Goal: Navigation & Orientation: Find specific page/section

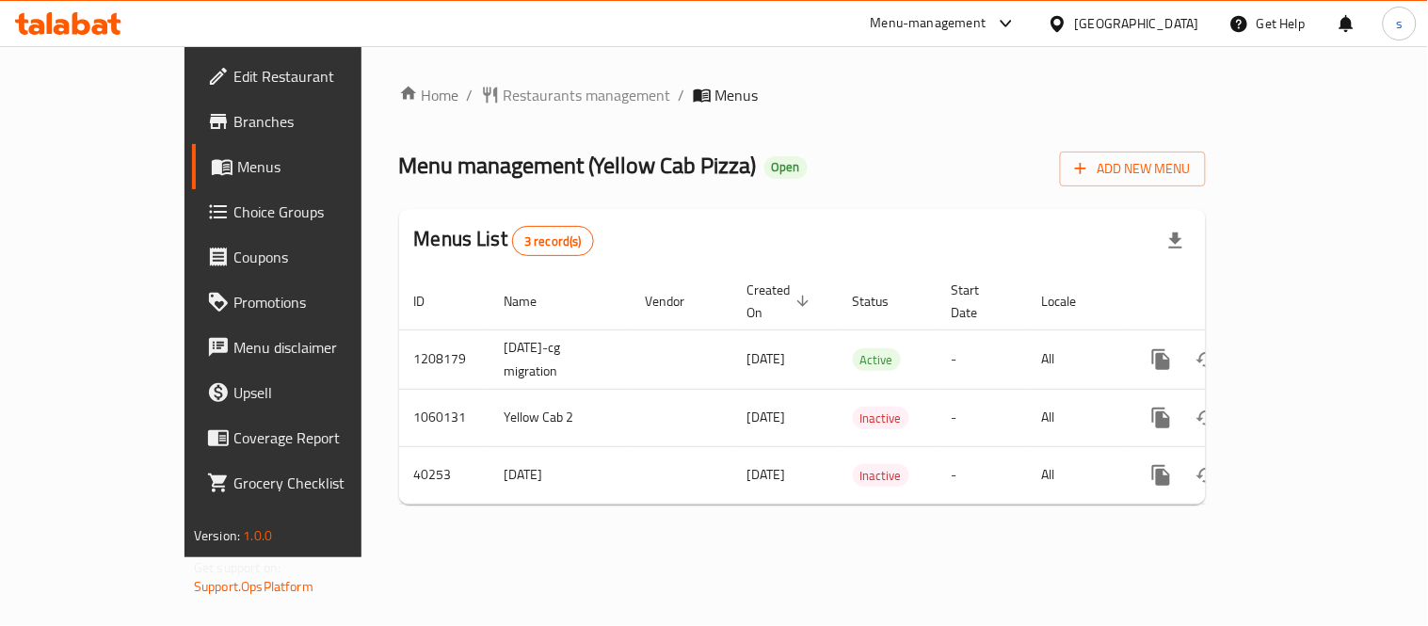
click at [1184, 28] on div "[GEOGRAPHIC_DATA]" at bounding box center [1137, 23] width 124 height 21
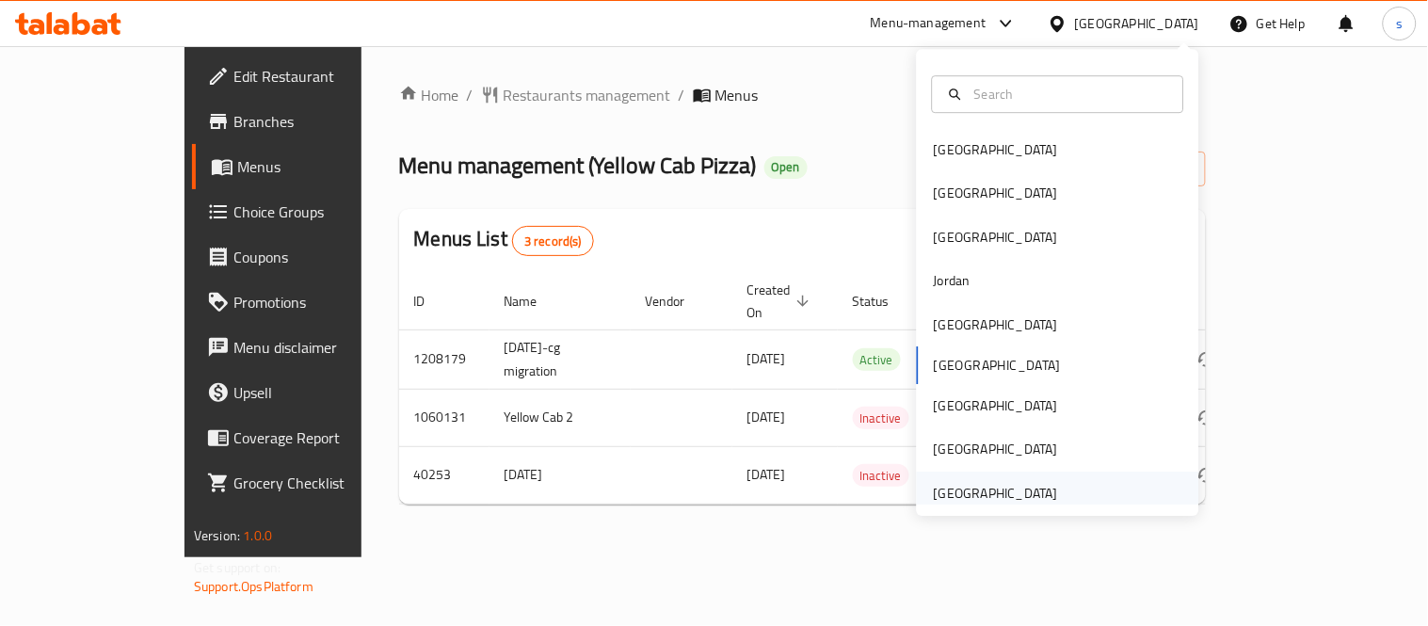
click at [970, 492] on div "United Arab Emirates" at bounding box center [996, 493] width 124 height 21
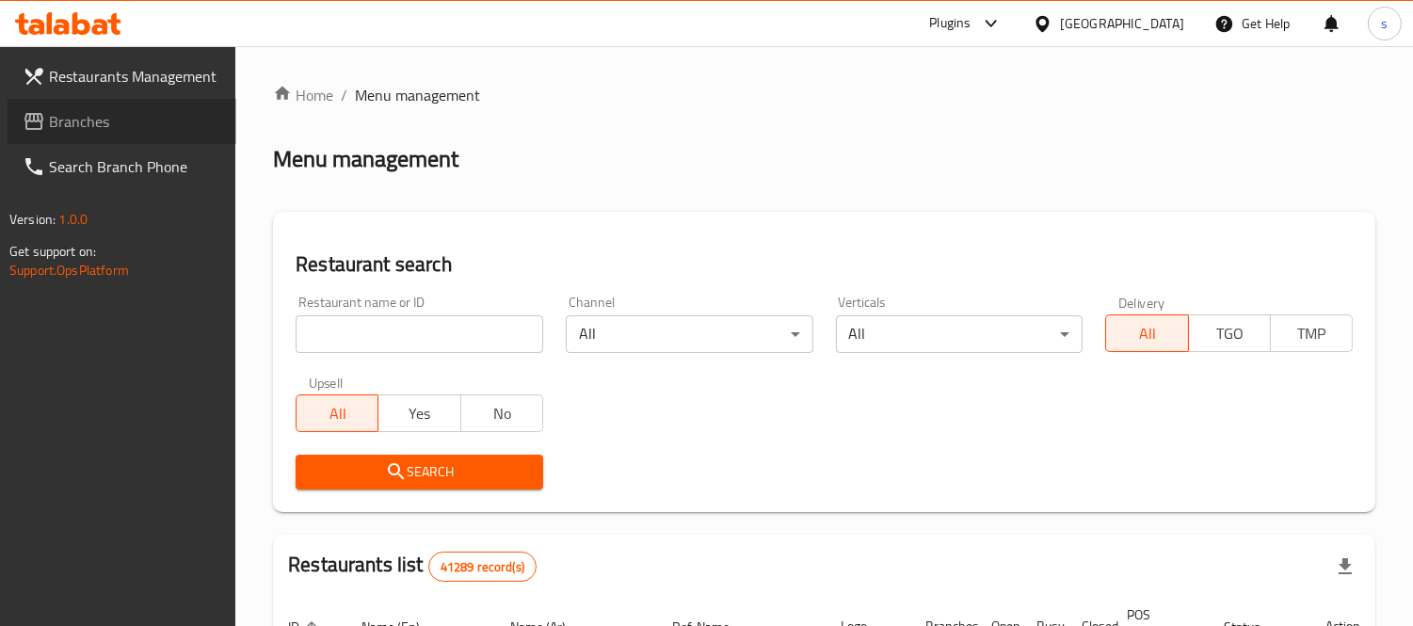
click at [73, 120] on span "Branches" at bounding box center [135, 121] width 172 height 23
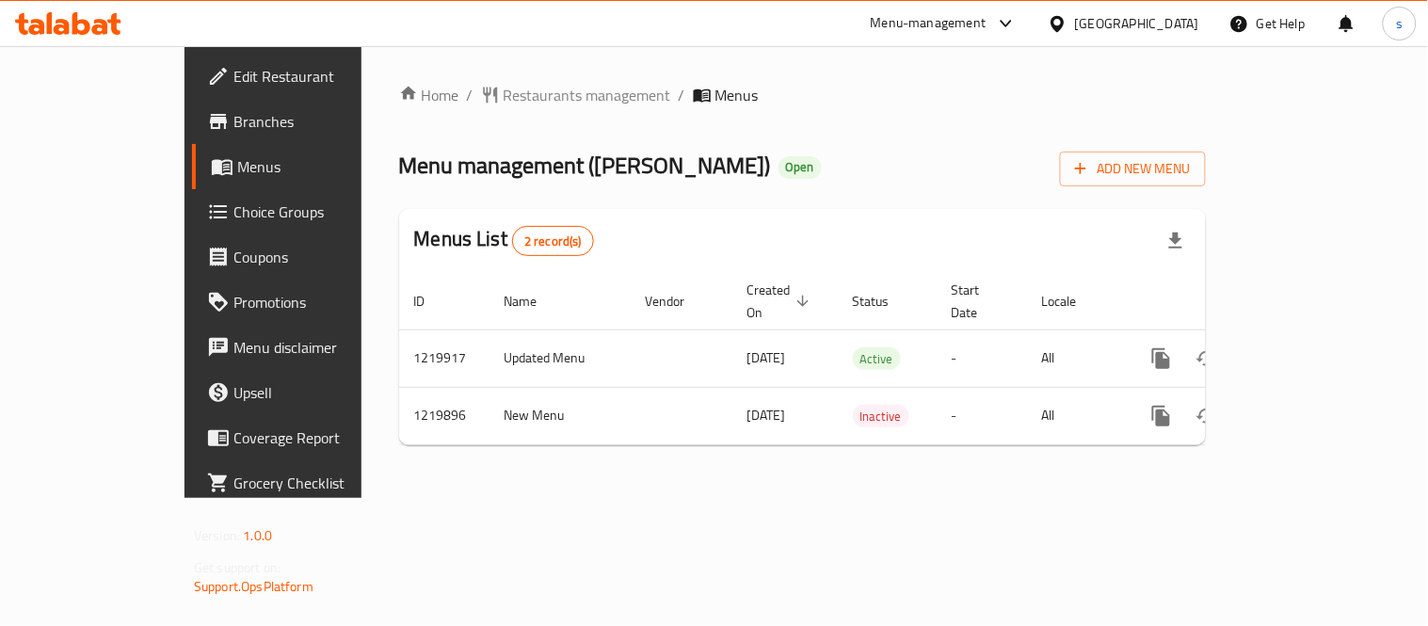
click at [1146, 13] on div "[GEOGRAPHIC_DATA]" at bounding box center [1137, 23] width 124 height 21
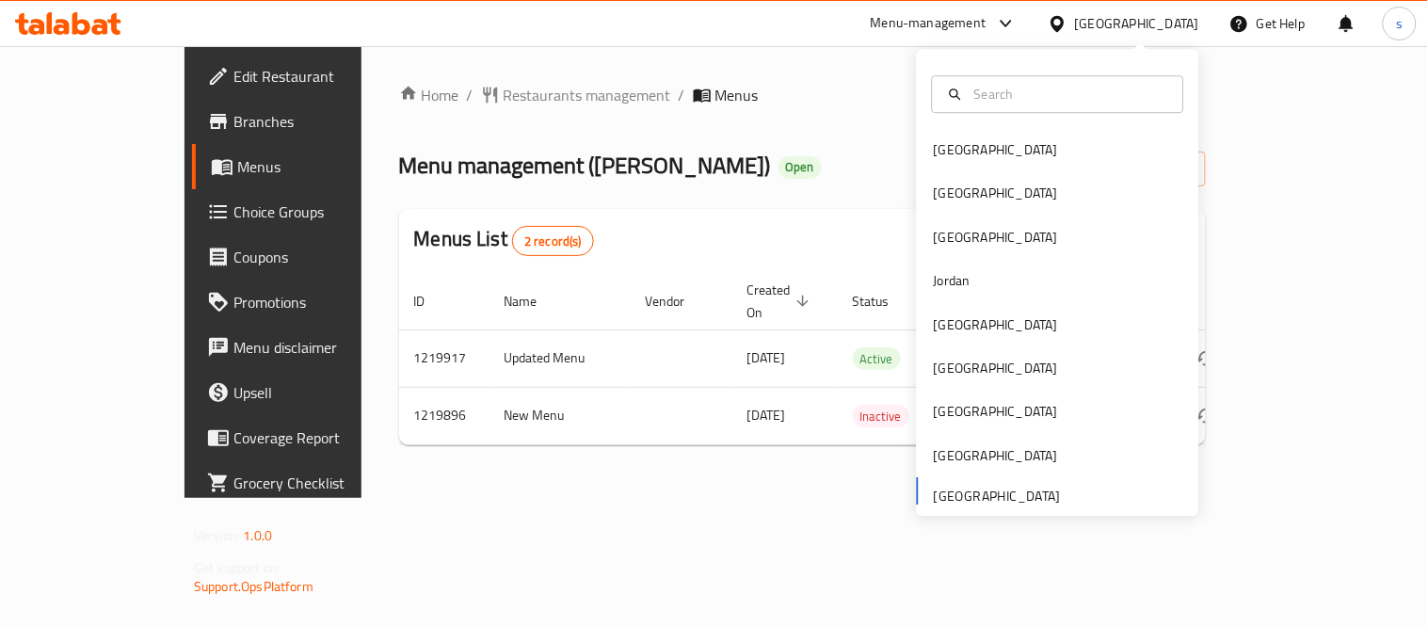
click at [1116, 15] on div "[GEOGRAPHIC_DATA]" at bounding box center [1137, 23] width 124 height 21
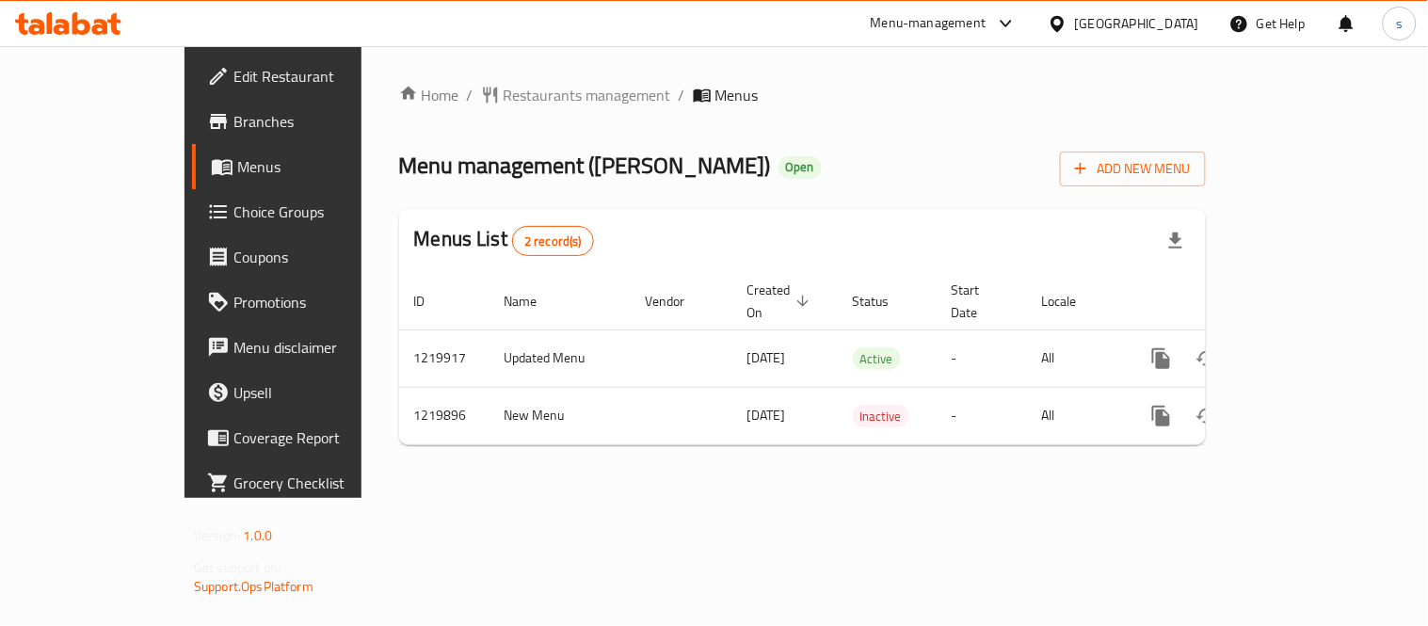
click at [1116, 15] on div "[GEOGRAPHIC_DATA]" at bounding box center [1137, 23] width 124 height 21
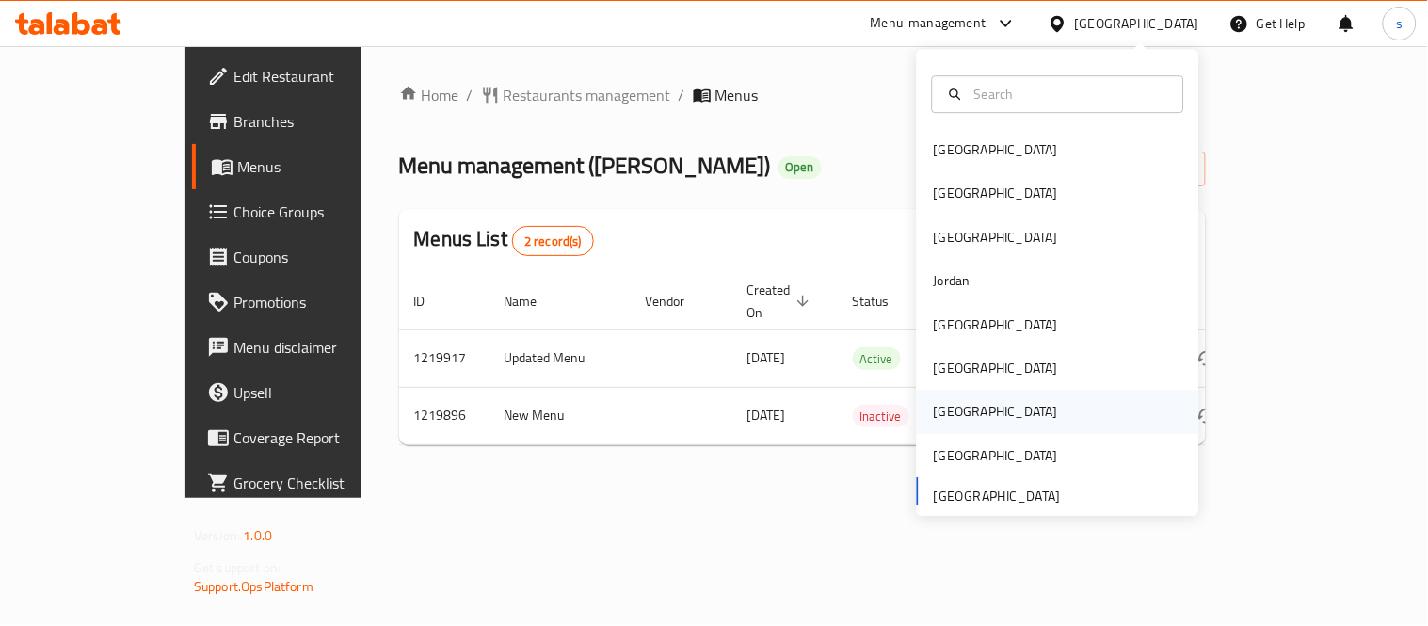
click at [941, 409] on div "[GEOGRAPHIC_DATA]" at bounding box center [996, 412] width 124 height 21
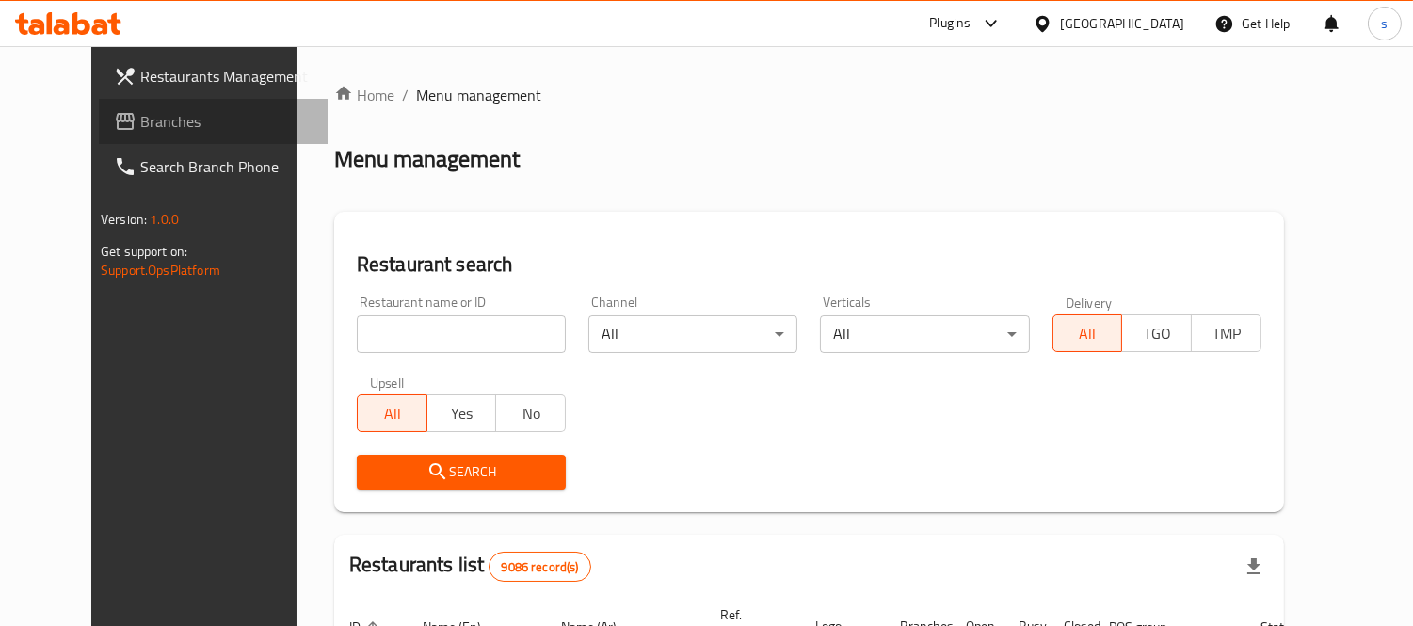
click at [140, 133] on span "Branches" at bounding box center [226, 121] width 172 height 23
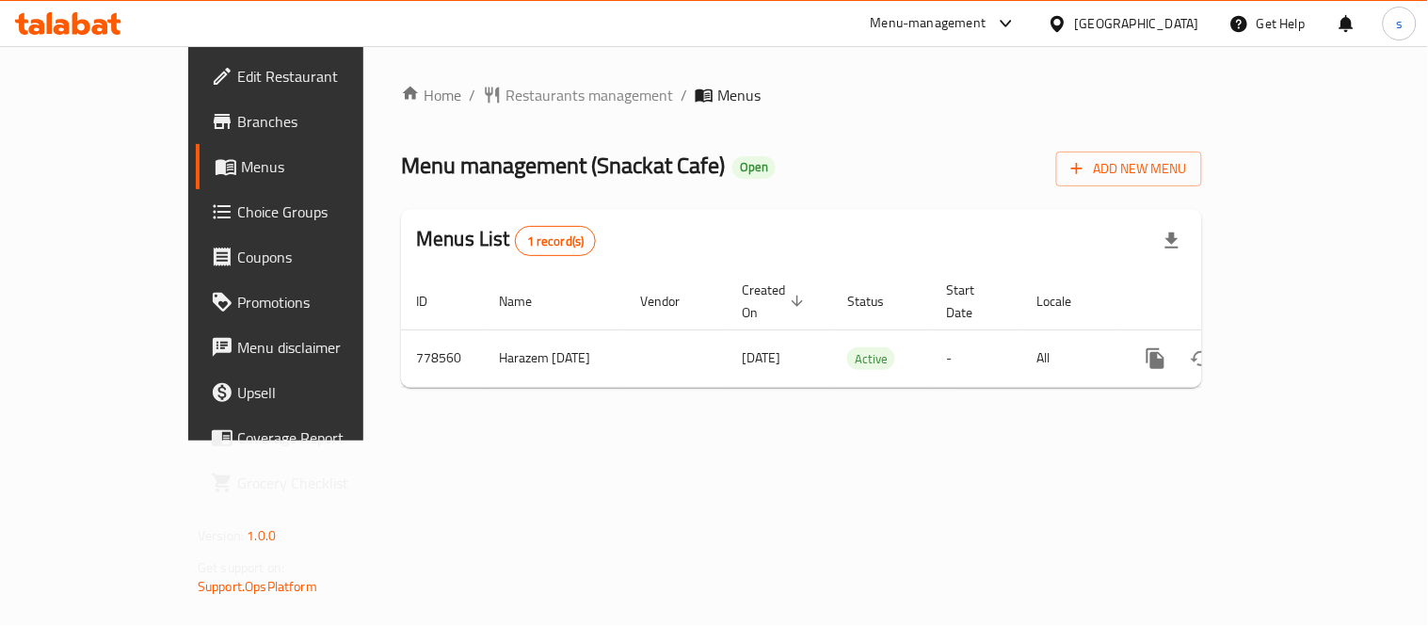
click at [1172, 10] on div "Qatar" at bounding box center [1124, 23] width 182 height 45
click at [1184, 24] on div "Qatar" at bounding box center [1137, 23] width 124 height 21
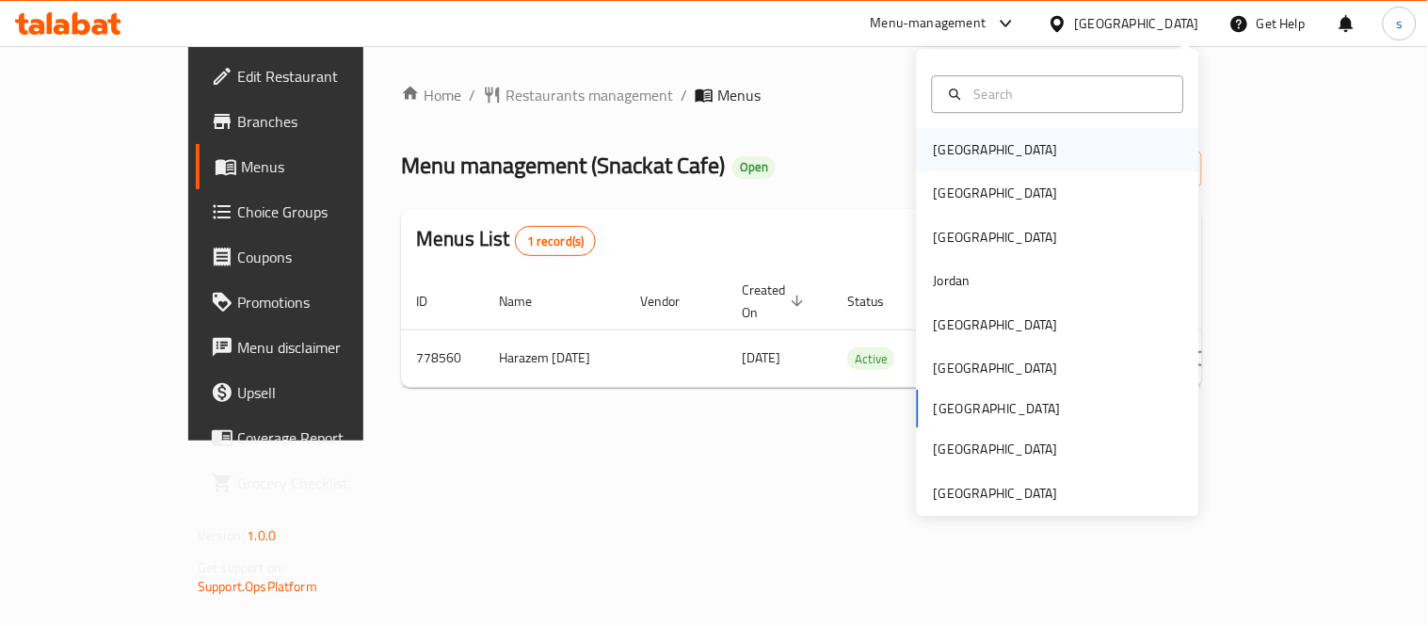
click at [966, 149] on div "Bahrain" at bounding box center [996, 149] width 154 height 43
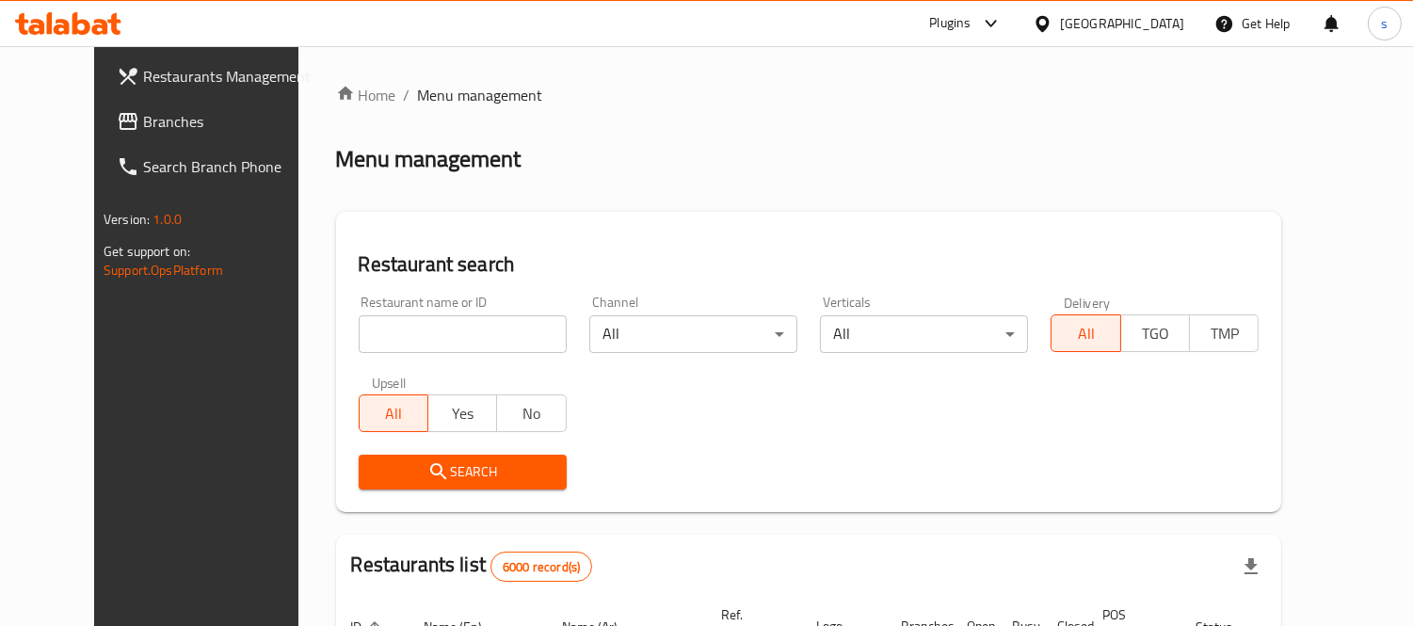
click at [68, 120] on div at bounding box center [706, 313] width 1413 height 626
click at [143, 120] on span "Branches" at bounding box center [229, 121] width 172 height 23
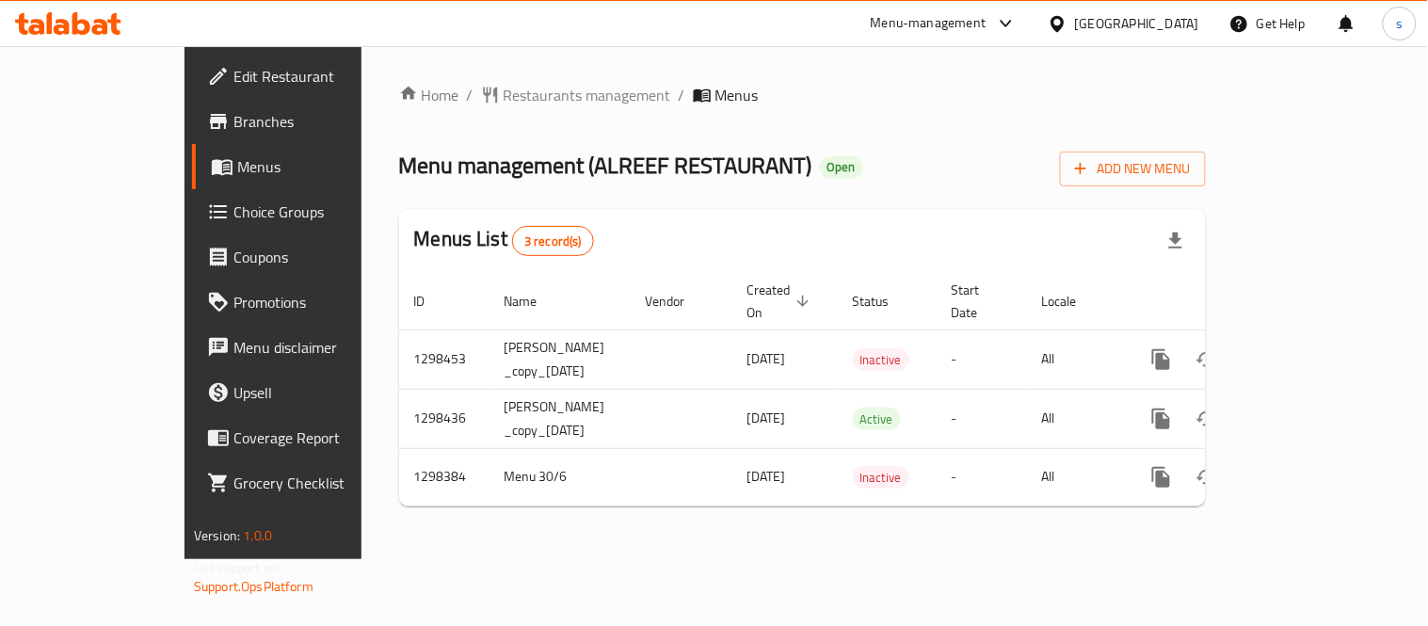
click at [1161, 23] on div "[GEOGRAPHIC_DATA]" at bounding box center [1137, 23] width 124 height 21
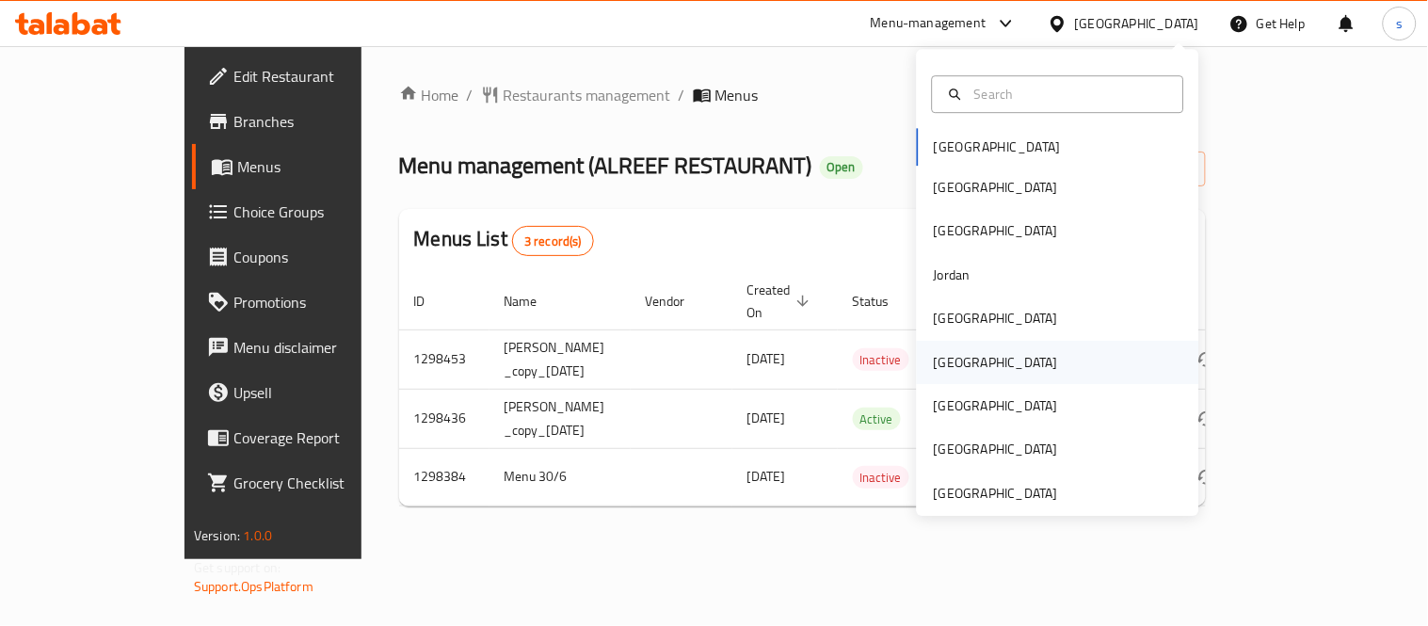
click at [938, 365] on div "[GEOGRAPHIC_DATA]" at bounding box center [996, 362] width 124 height 21
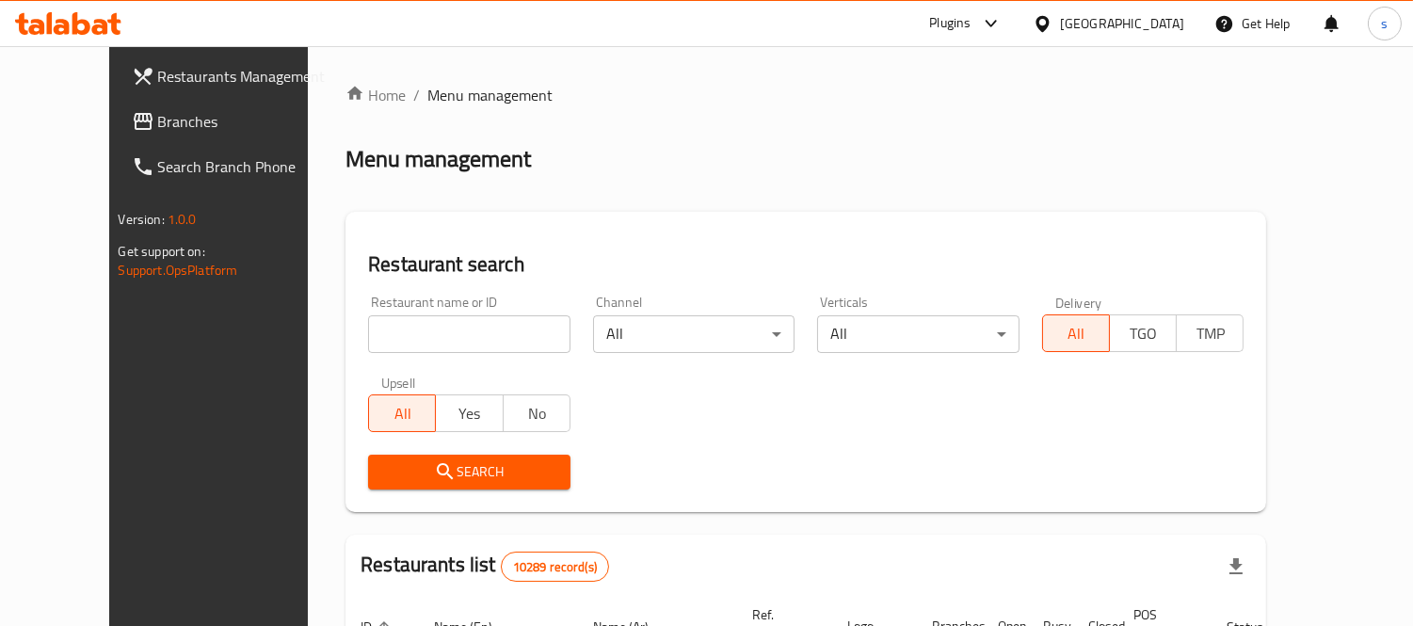
click at [158, 130] on span "Branches" at bounding box center [244, 121] width 172 height 23
